Goal: Task Accomplishment & Management: Complete application form

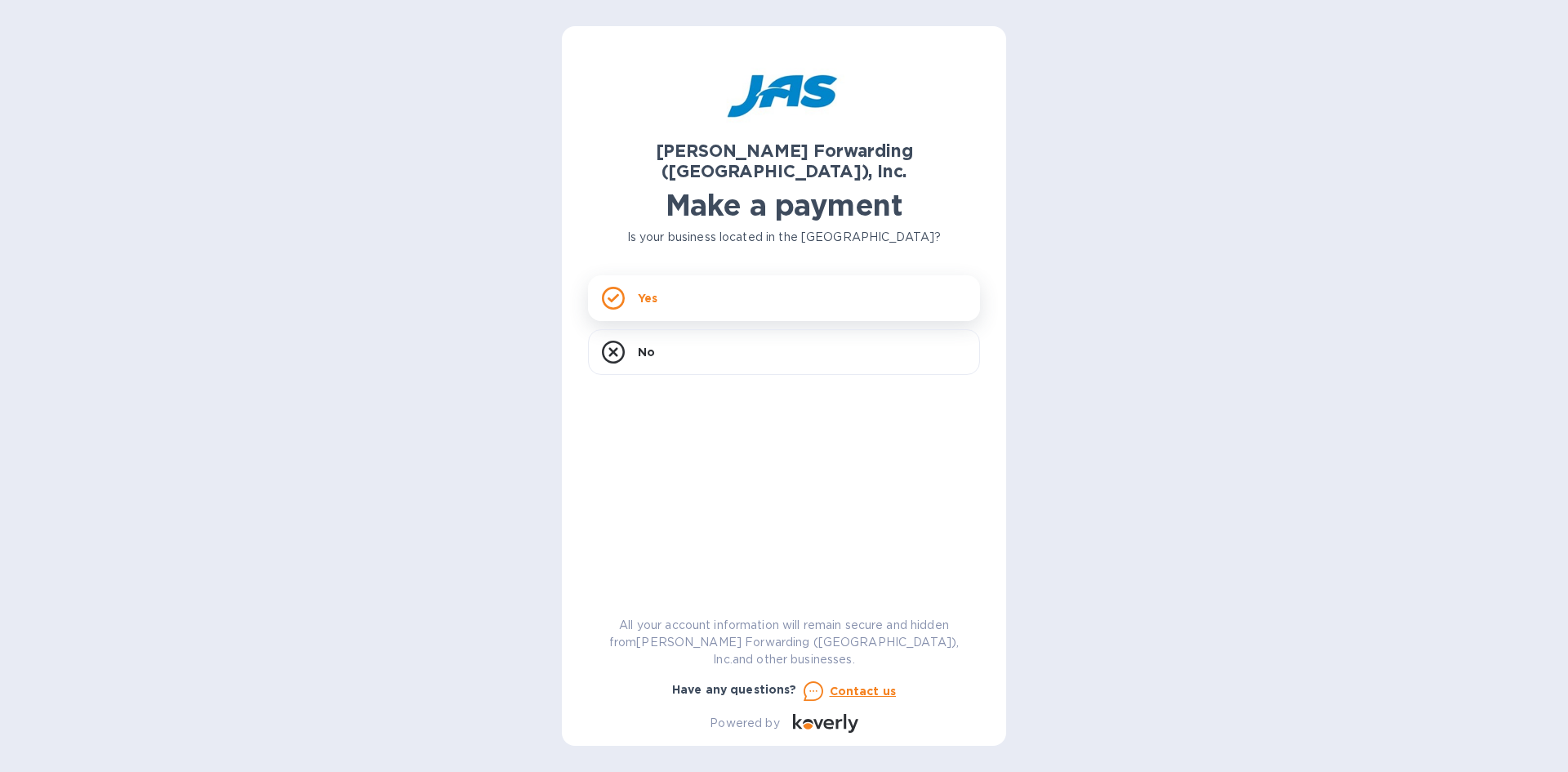
click at [621, 288] on rect at bounding box center [613, 299] width 20 height 20
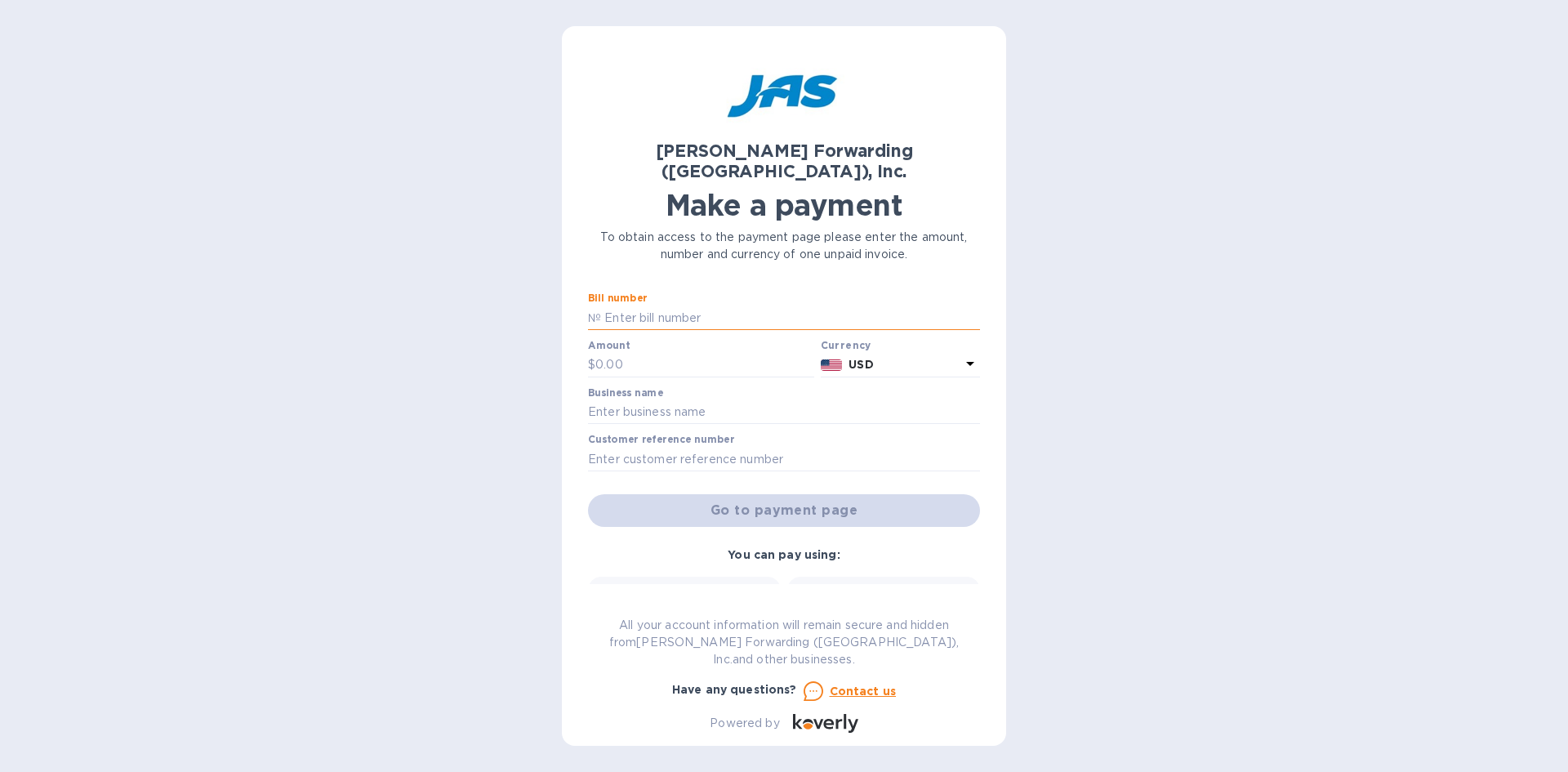
click at [612, 305] on input "text" at bounding box center [790, 317] width 379 height 24
type input "CHI503359632"
type input "7,428.00"
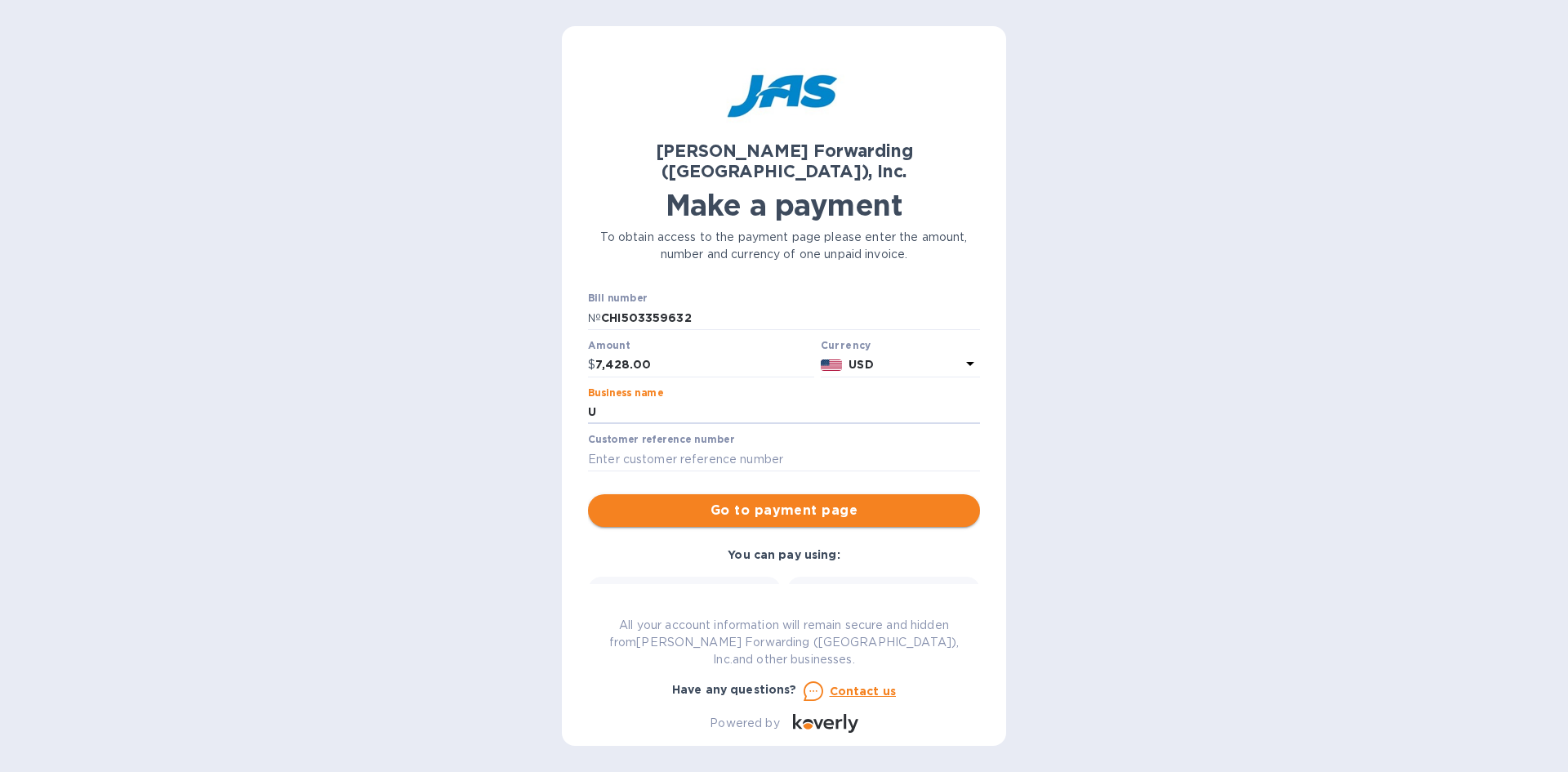
type input "Udor USA, Inc."
click at [726, 447] on input "text" at bounding box center [784, 458] width 392 height 24
type input "UDOUSALLB"
click at [779, 500] on span "Go to payment page" at bounding box center [784, 510] width 366 height 19
